Goal: Find specific page/section: Find specific page/section

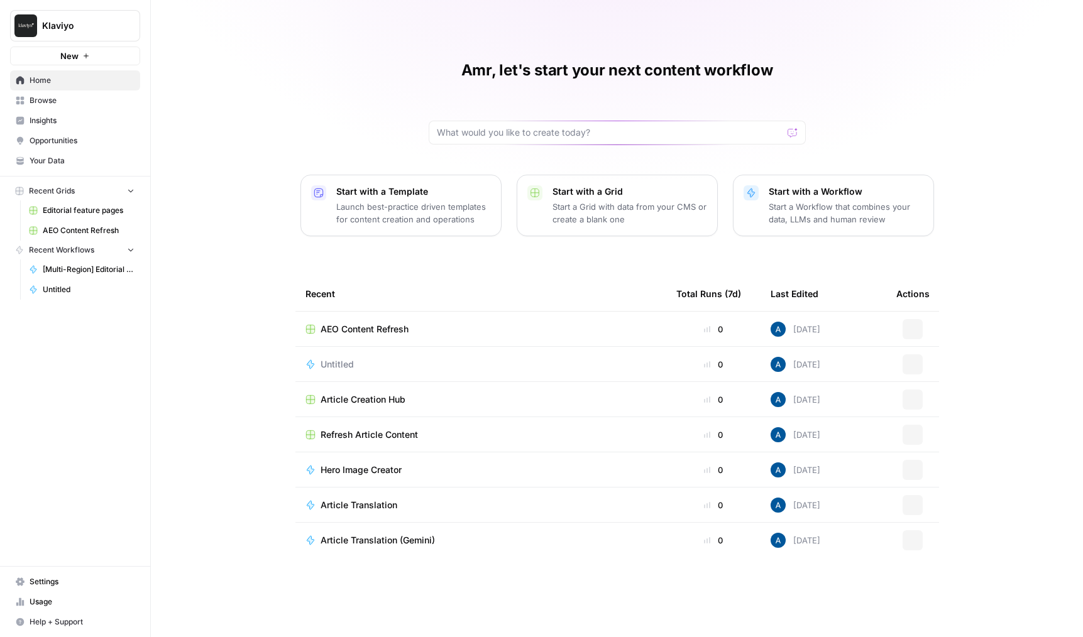
click at [57, 118] on span "Insights" at bounding box center [82, 120] width 105 height 11
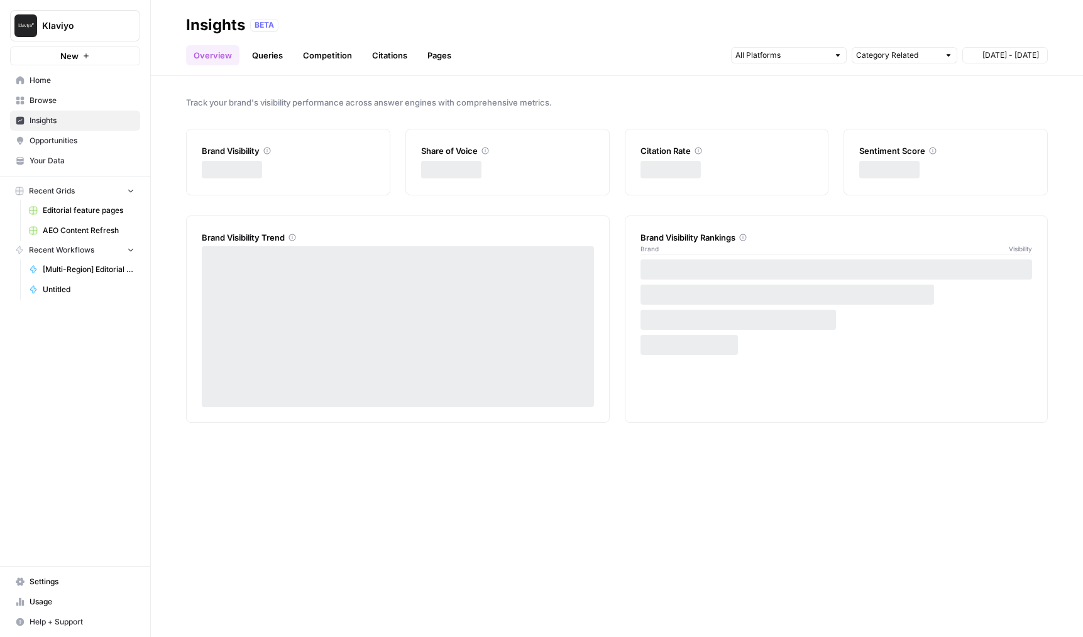
click at [63, 134] on link "Opportunities" at bounding box center [75, 141] width 130 height 20
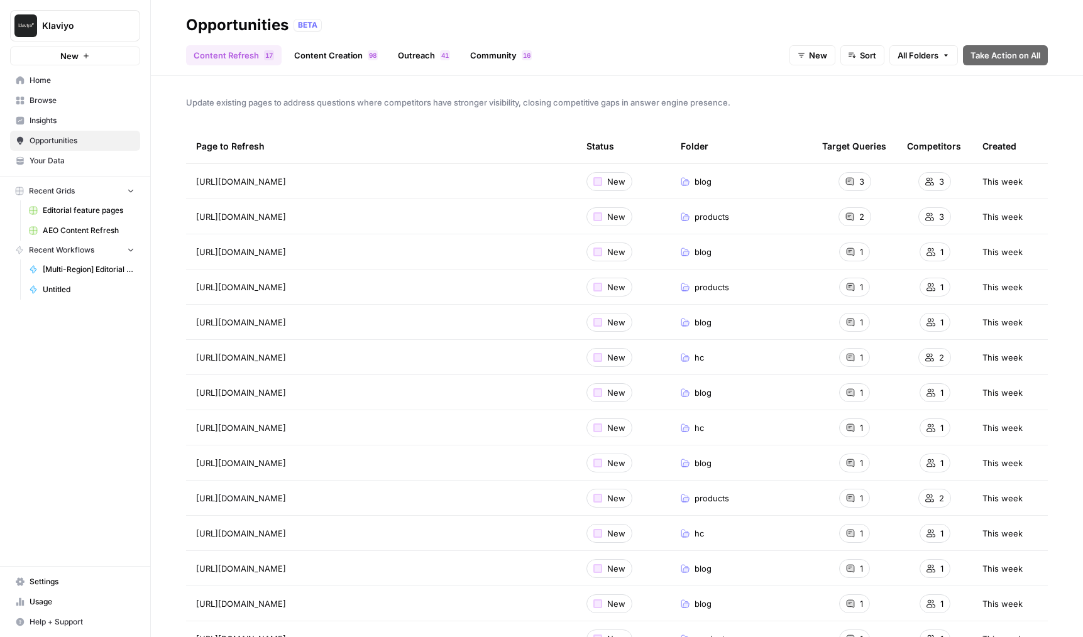
click at [906, 58] on span "All Folders" at bounding box center [918, 55] width 41 height 13
click at [920, 136] on span "marketing-30" at bounding box center [947, 137] width 69 height 13
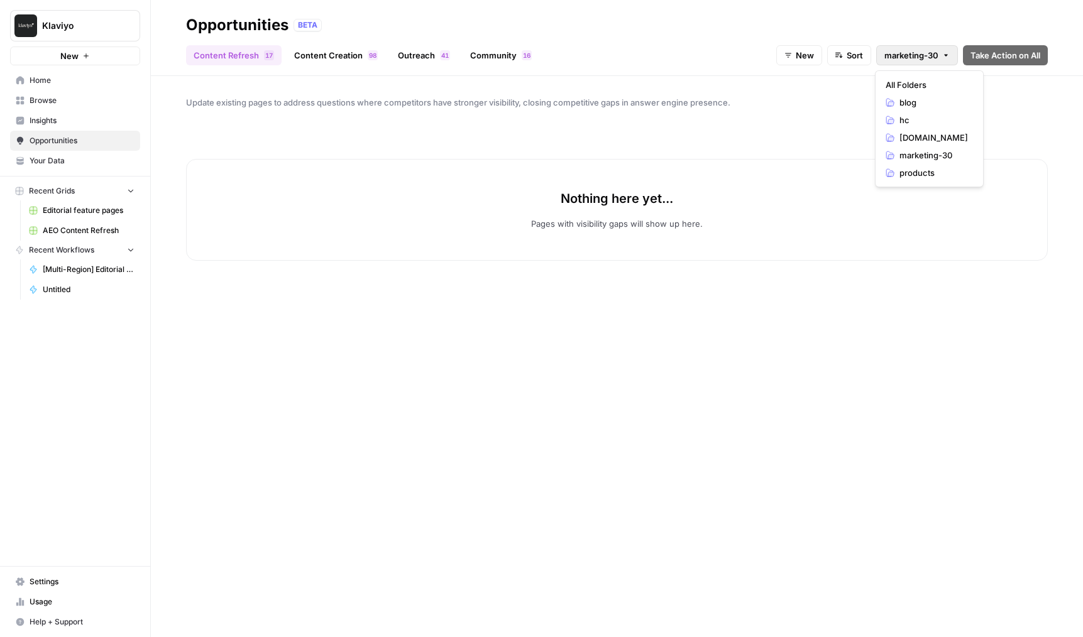
click at [924, 63] on button "marketing-30" at bounding box center [917, 55] width 82 height 20
click at [913, 88] on span "All Folders" at bounding box center [927, 85] width 82 height 13
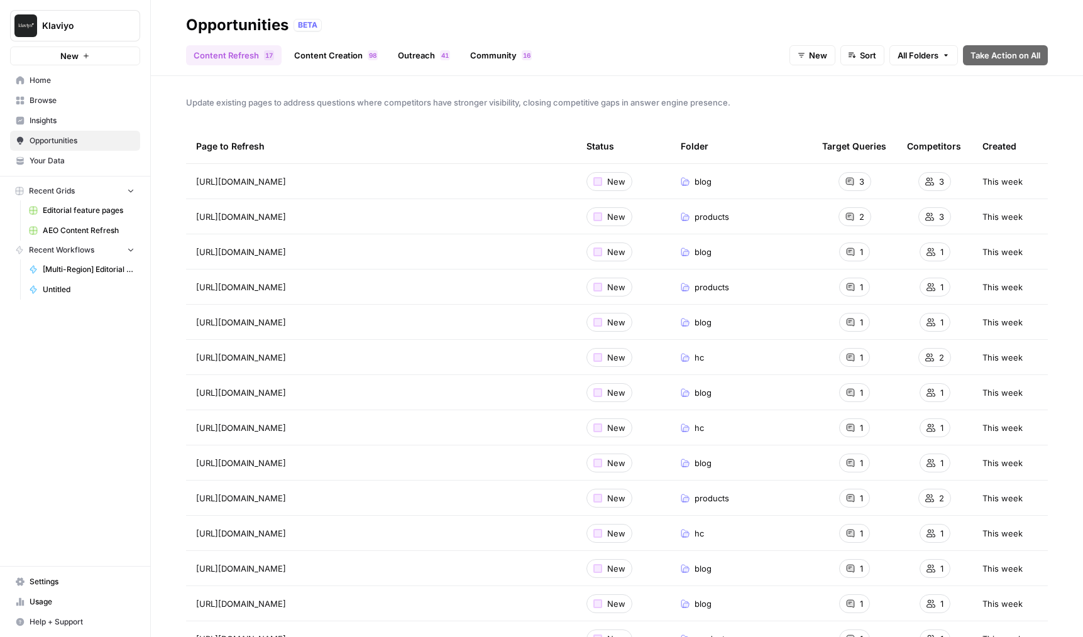
click at [901, 57] on span "All Folders" at bounding box center [918, 55] width 41 height 13
click at [916, 136] on span "marketing-30" at bounding box center [947, 137] width 69 height 13
